Goal: Task Accomplishment & Management: Manage account settings

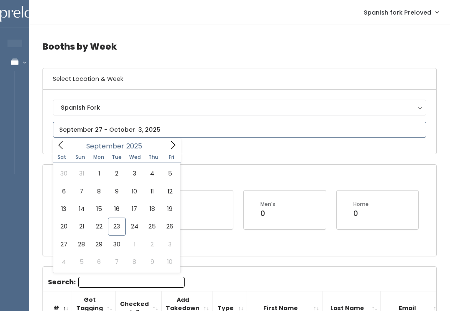
type input "September 27 to October 3"
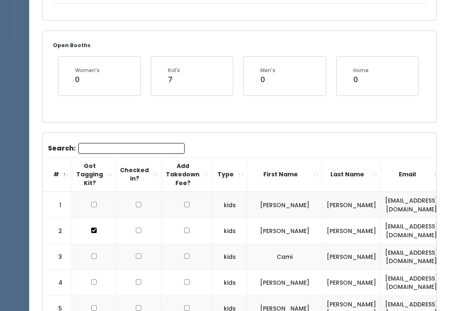
scroll to position [149, 0]
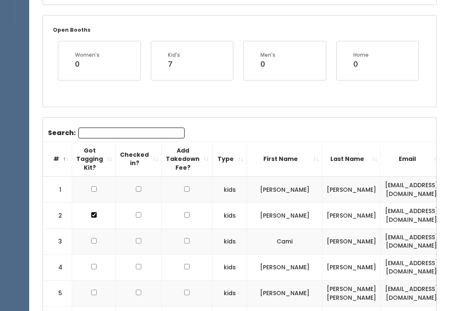
click at [299, 156] on th "First Name" at bounding box center [284, 159] width 75 height 35
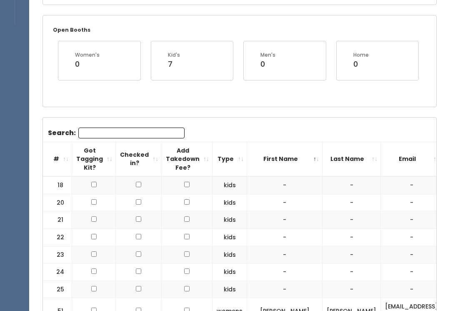
scroll to position [149, 0]
click at [308, 163] on th "First Name" at bounding box center [284, 159] width 75 height 35
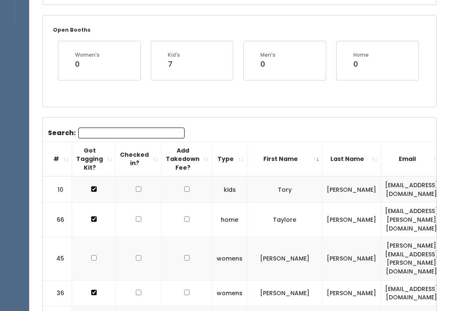
click at [308, 159] on th "First Name" at bounding box center [284, 159] width 75 height 35
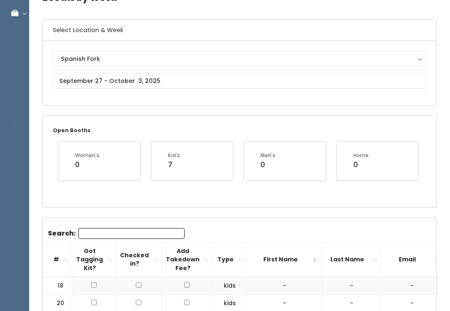
scroll to position [63, 0]
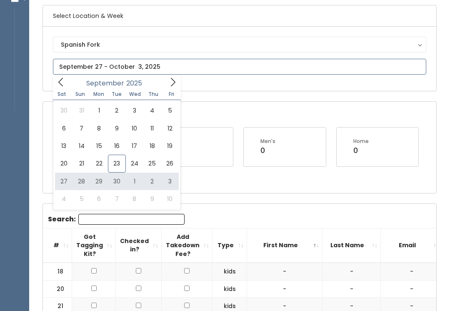
type input "September 27 to October 3"
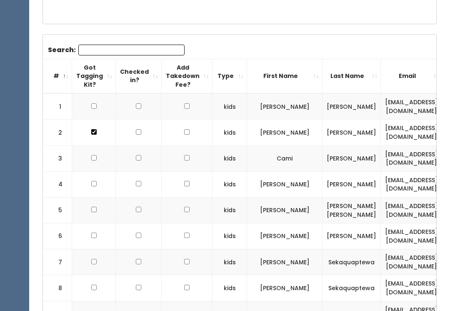
scroll to position [231, 0]
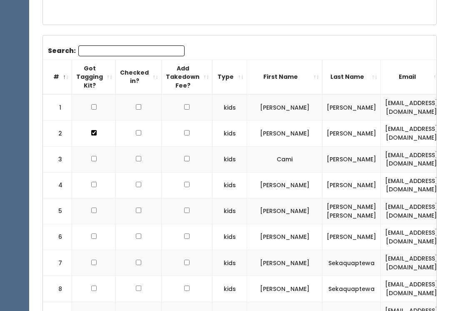
click at [293, 77] on th "First Name" at bounding box center [284, 77] width 75 height 35
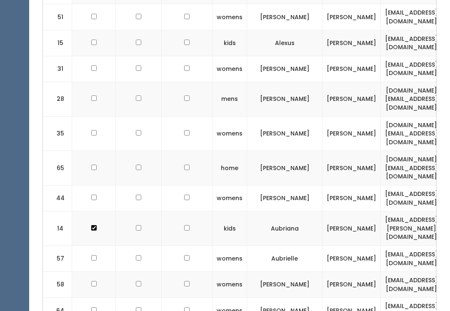
scroll to position [453, 0]
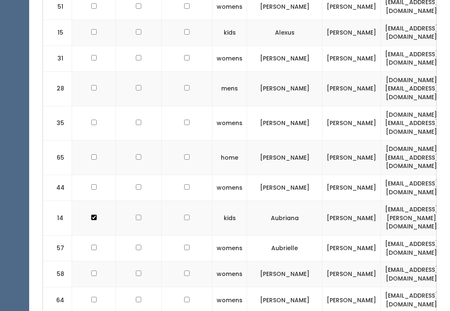
click at [92, 245] on input "checkbox" at bounding box center [93, 247] width 5 height 5
checkbox input "true"
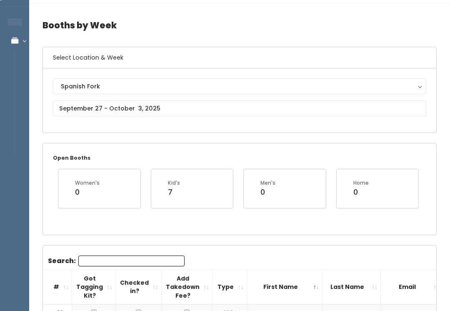
scroll to position [0, 0]
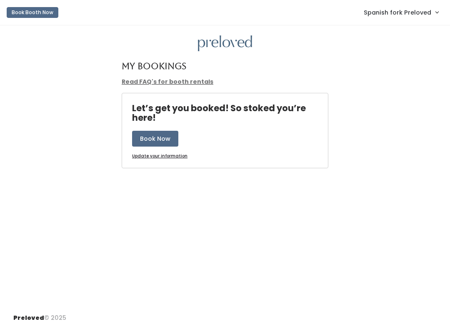
click at [424, 14] on span "Spanish fork Preloved" at bounding box center [398, 12] width 68 height 9
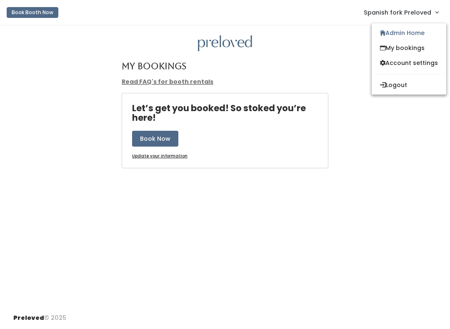
click at [416, 30] on link "Admin Home" at bounding box center [409, 32] width 75 height 15
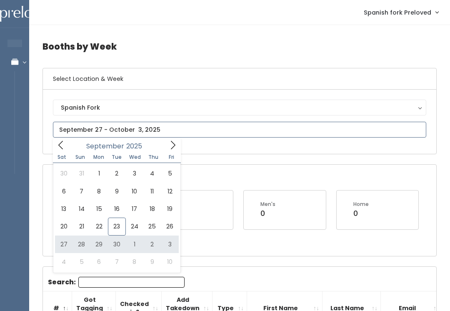
type input "[DATE] to [DATE]"
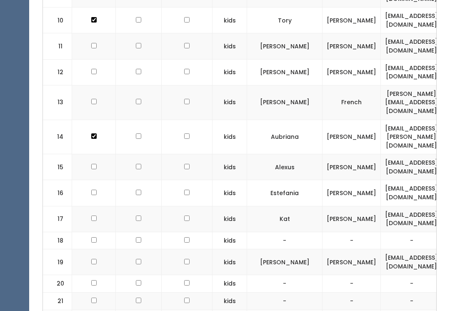
scroll to position [559, 0]
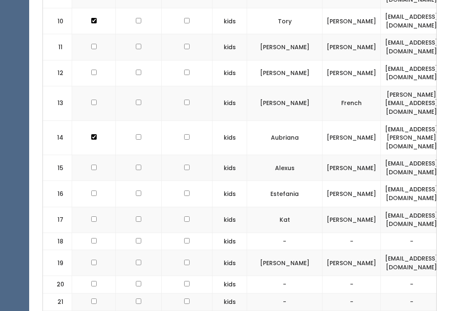
click at [93, 190] on input "checkbox" at bounding box center [93, 192] width 5 height 5
checkbox input "true"
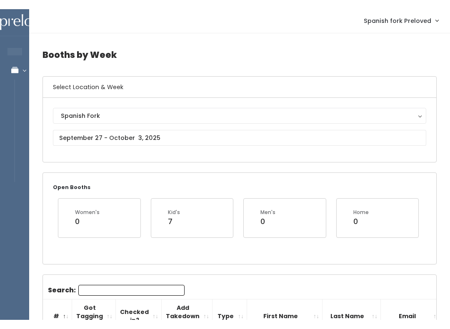
scroll to position [0, 0]
